Goal: Task Accomplishment & Management: Use online tool/utility

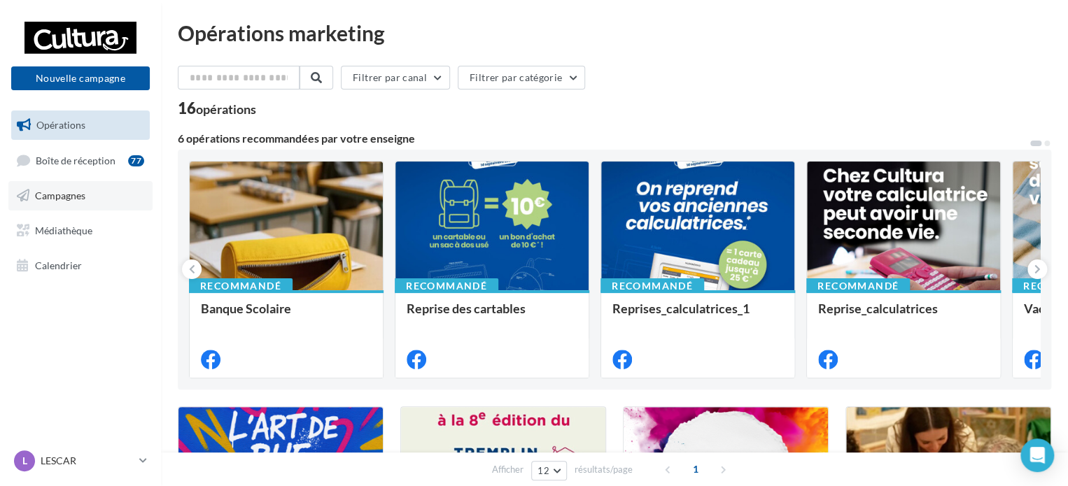
click at [70, 201] on span "Campagnes" at bounding box center [60, 196] width 50 height 12
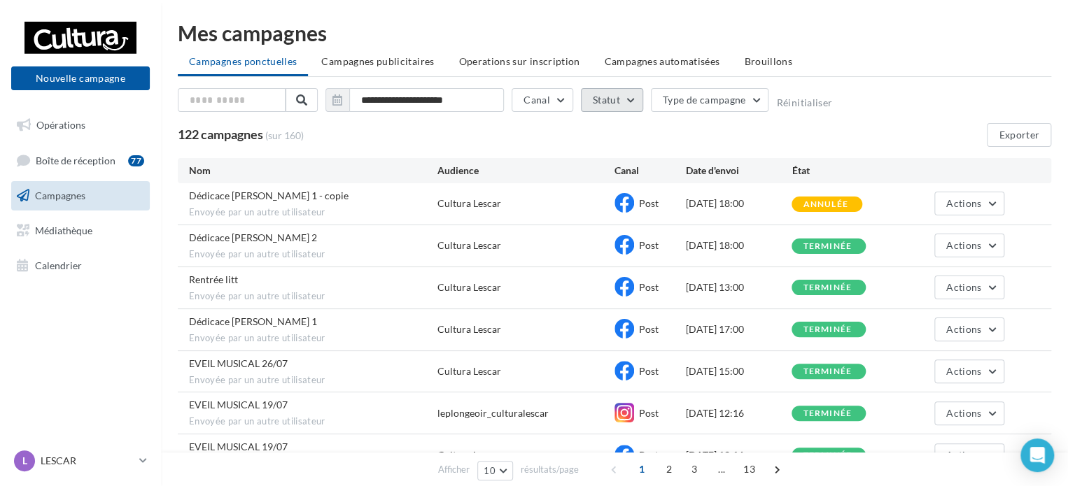
click at [619, 99] on button "Statut" at bounding box center [612, 100] width 62 height 24
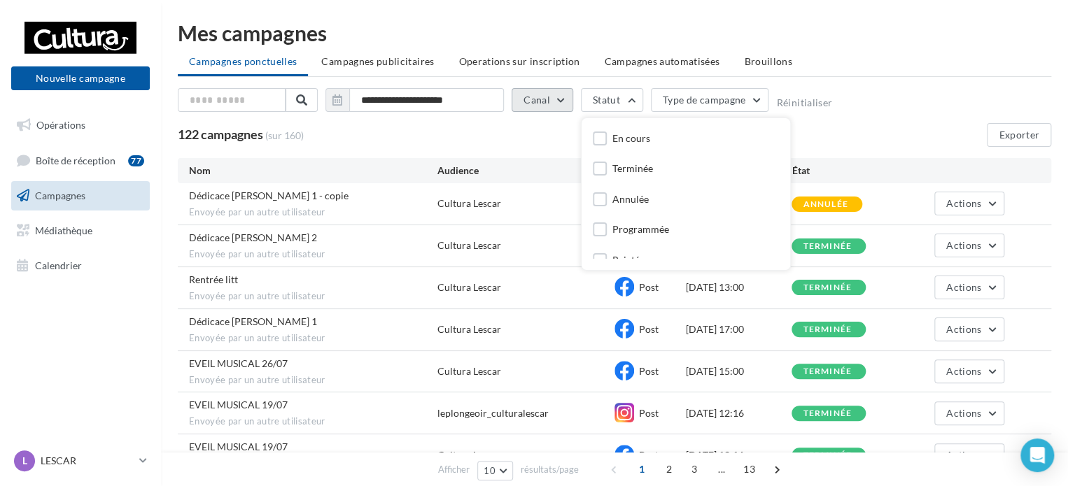
click at [544, 94] on button "Canal" at bounding box center [542, 100] width 62 height 24
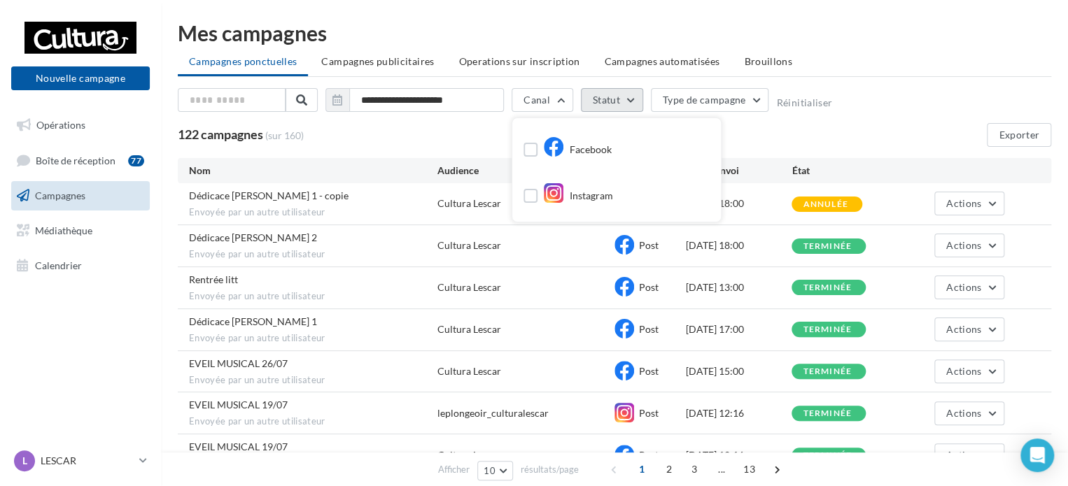
click at [628, 105] on button "Statut" at bounding box center [612, 100] width 62 height 24
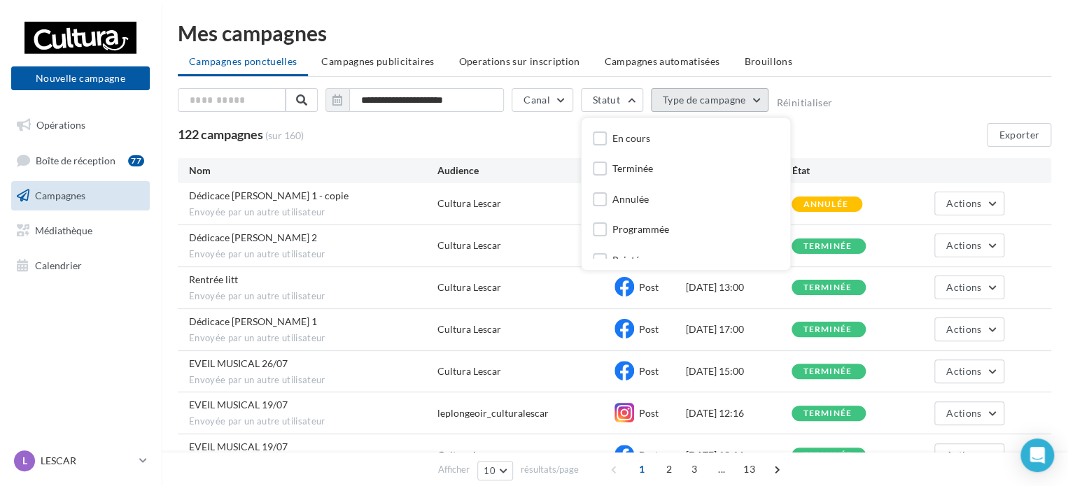
click at [712, 98] on button "Type de campagne" at bounding box center [710, 100] width 118 height 24
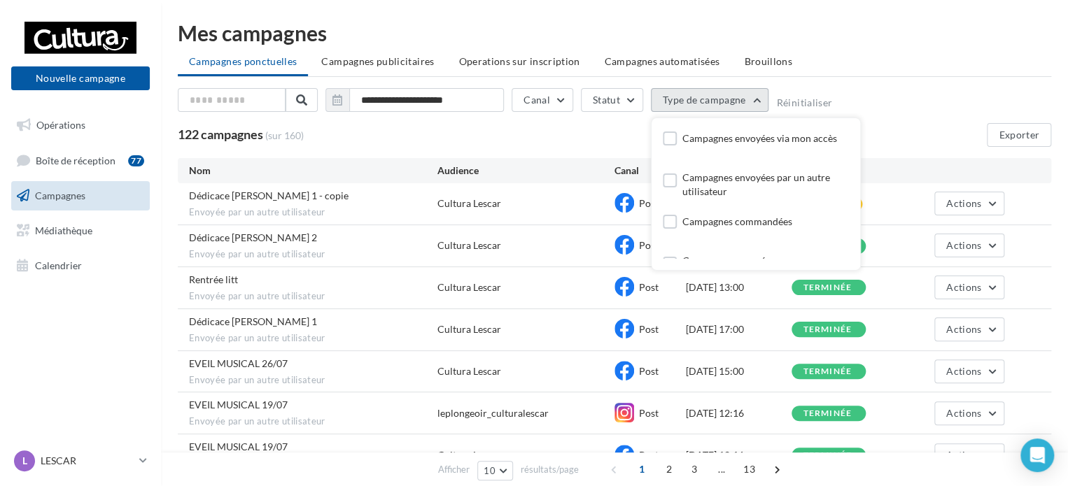
click at [712, 98] on button "Type de campagne" at bounding box center [710, 100] width 118 height 24
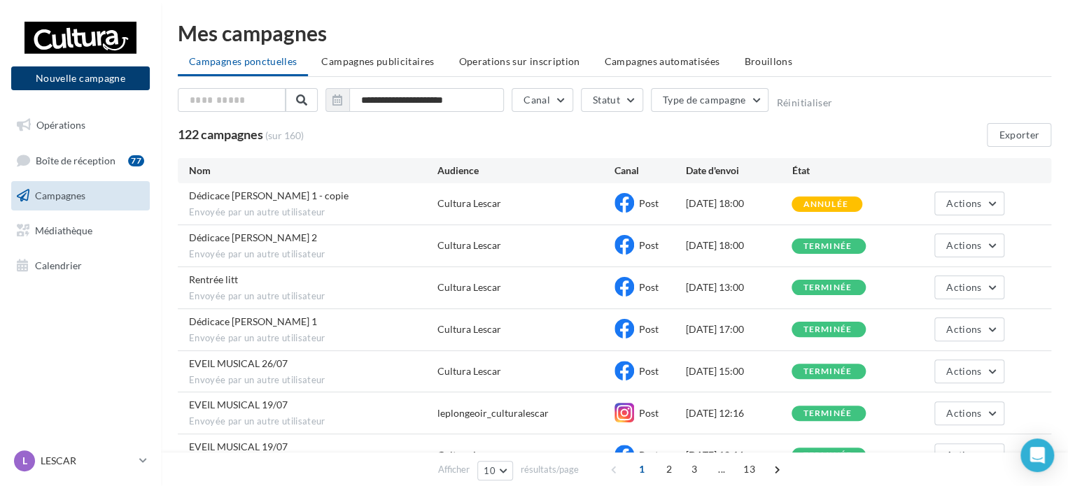
click at [95, 83] on button "Nouvelle campagne" at bounding box center [80, 78] width 139 height 24
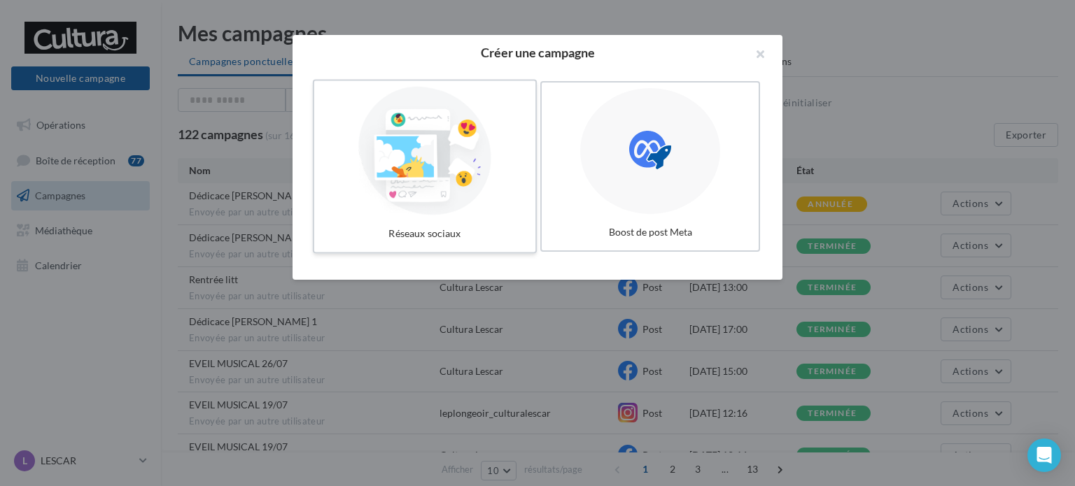
click at [450, 129] on div at bounding box center [425, 151] width 210 height 129
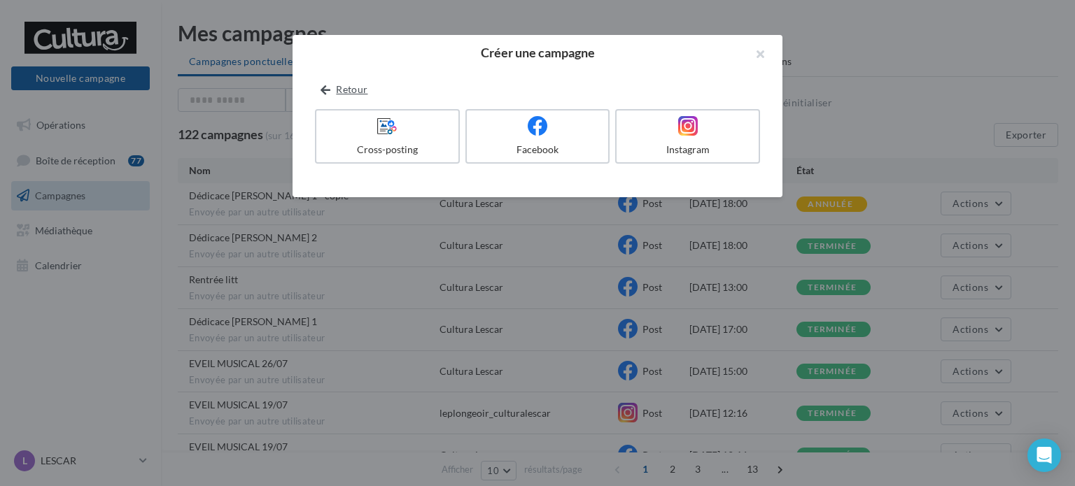
click at [323, 90] on icon at bounding box center [325, 90] width 10 height 0
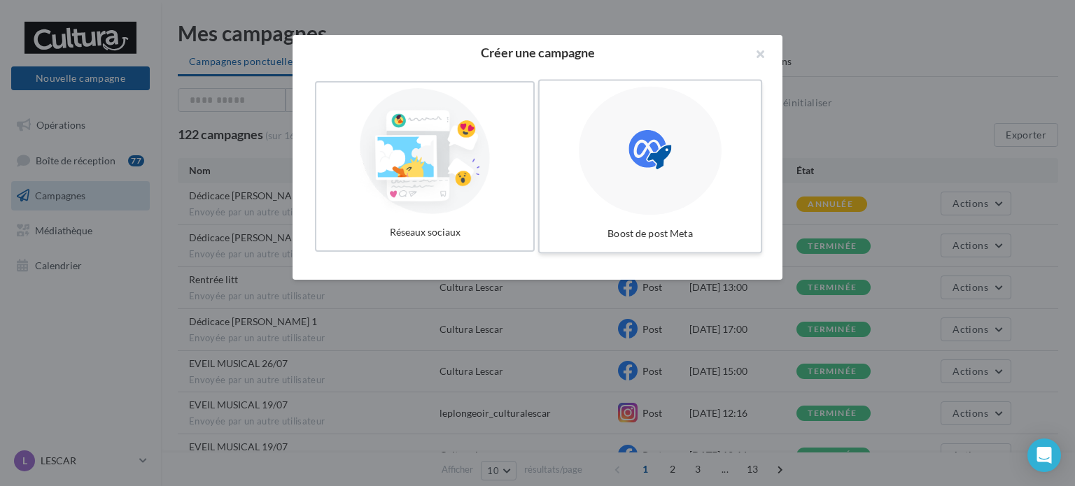
click at [717, 167] on div at bounding box center [650, 151] width 143 height 129
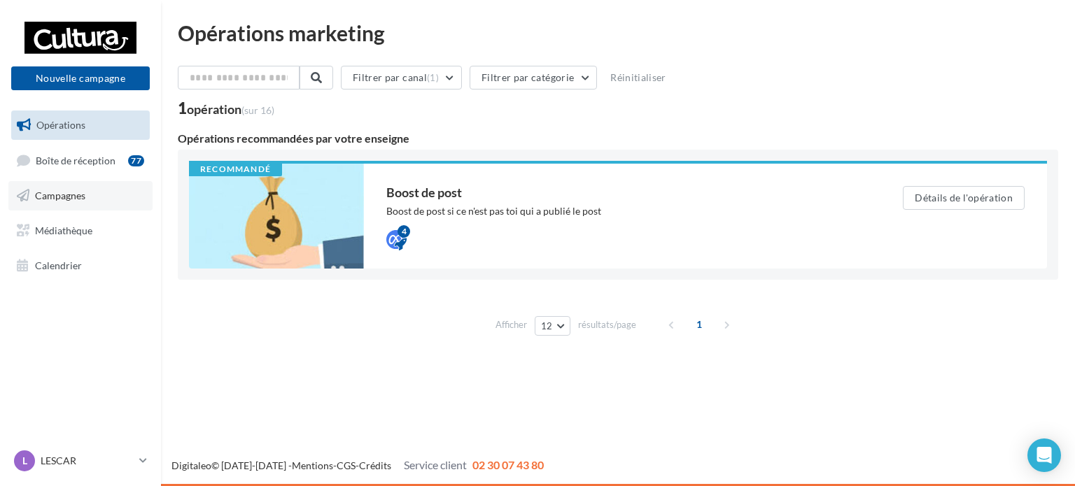
click at [81, 190] on span "Campagnes" at bounding box center [60, 196] width 50 height 12
